Goal: Find specific page/section: Find specific page/section

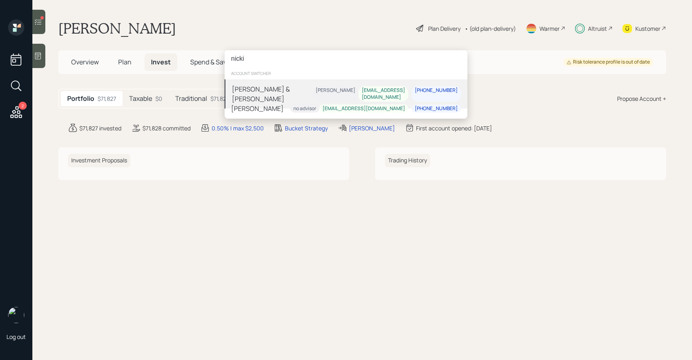
type input "nicki"
